Goal: Task Accomplishment & Management: Manage account settings

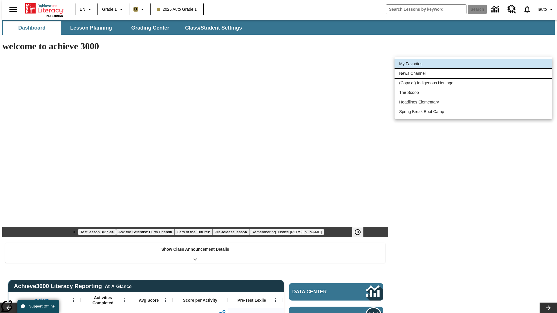
click at [474, 73] on li "News Channel" at bounding box center [474, 74] width 158 height 10
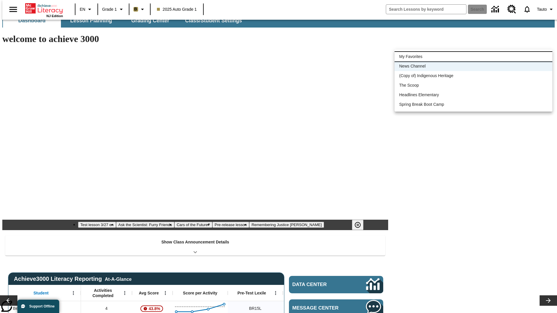
click at [474, 57] on li "My Favorites" at bounding box center [474, 57] width 158 height 10
type input "-1"
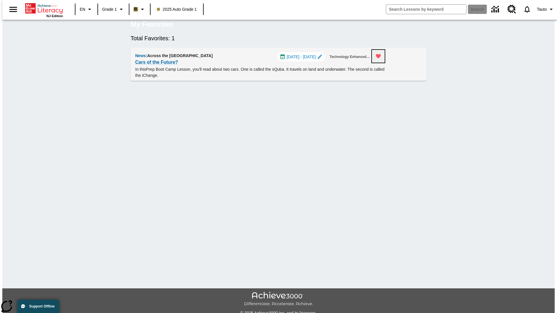
click at [381, 59] on icon "Remove from Favorites" at bounding box center [378, 56] width 5 height 4
